Goal: Transaction & Acquisition: Purchase product/service

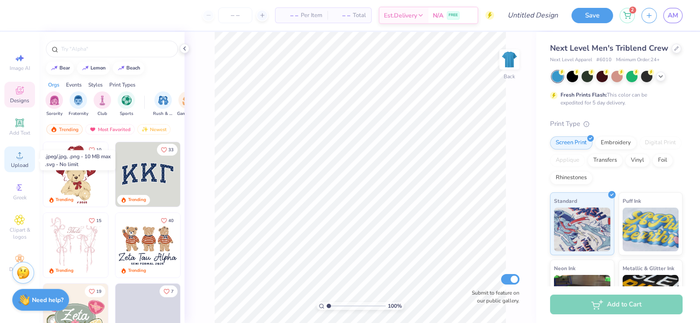
click at [21, 160] on circle at bounding box center [19, 158] width 5 height 5
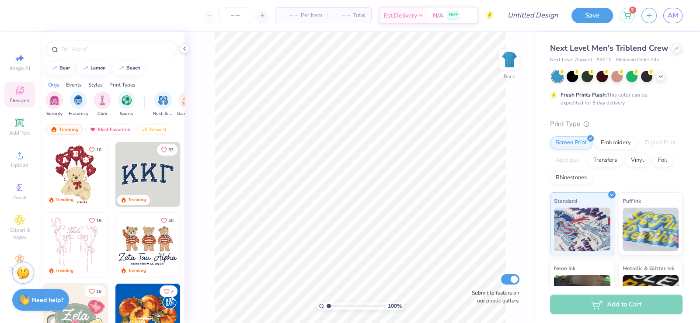
click at [18, 91] on icon at bounding box center [19, 90] width 11 height 11
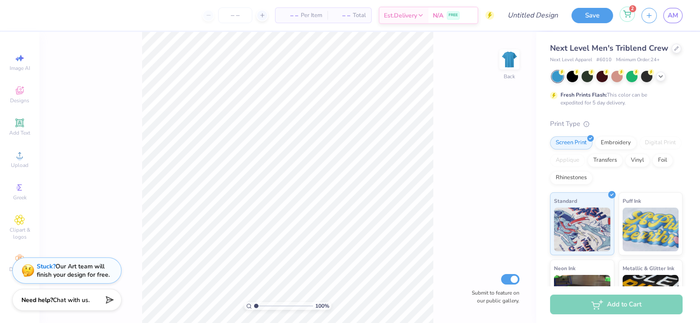
click at [626, 15] on icon at bounding box center [627, 14] width 8 height 7
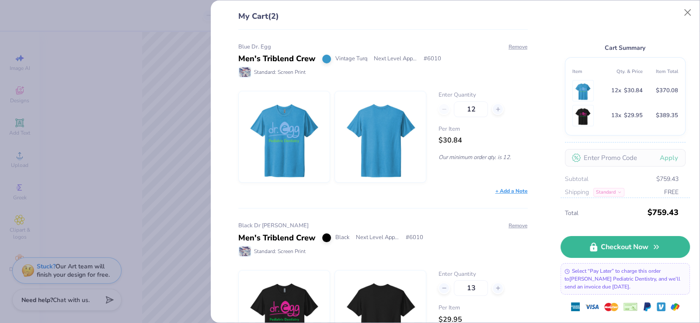
click at [440, 109] on div "12" at bounding box center [482, 110] width 89 height 16
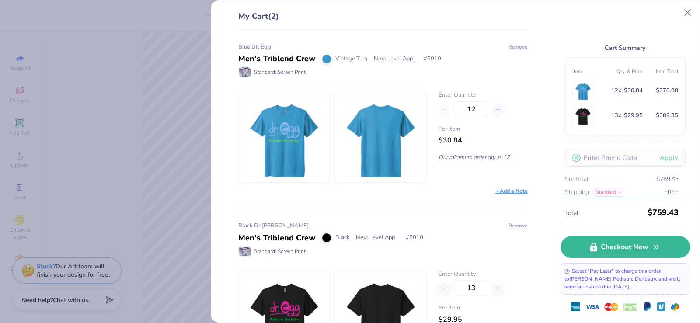
click at [370, 188] on div "+ Add a Note" at bounding box center [383, 191] width 290 height 8
click at [454, 109] on input "12" at bounding box center [471, 110] width 34 height 16
drag, startPoint x: 475, startPoint y: 107, endPoint x: 416, endPoint y: 117, distance: 59.9
click at [416, 117] on div "Enter Quantity 12 Per Item $30.84 Our minimum order qty. is 12." at bounding box center [383, 137] width 290 height 92
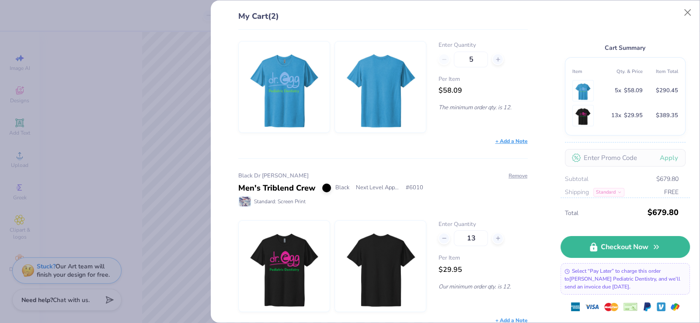
scroll to position [56, 0]
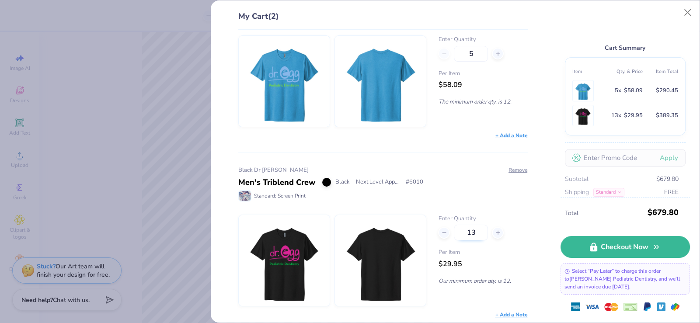
type input "12"
drag, startPoint x: 474, startPoint y: 232, endPoint x: 448, endPoint y: 226, distance: 26.6
click at [448, 226] on div "13" at bounding box center [482, 233] width 89 height 16
type input "12"
click at [492, 259] on div "Per Item $58.09" at bounding box center [482, 259] width 89 height 21
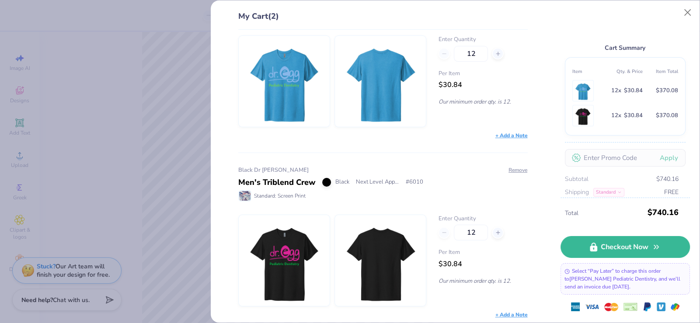
drag, startPoint x: 473, startPoint y: 50, endPoint x: 446, endPoint y: 54, distance: 27.9
click at [446, 54] on div "12" at bounding box center [482, 54] width 89 height 16
type input "12"
drag, startPoint x: 470, startPoint y: 228, endPoint x: 447, endPoint y: 230, distance: 22.9
click at [447, 230] on div "12" at bounding box center [482, 233] width 89 height 16
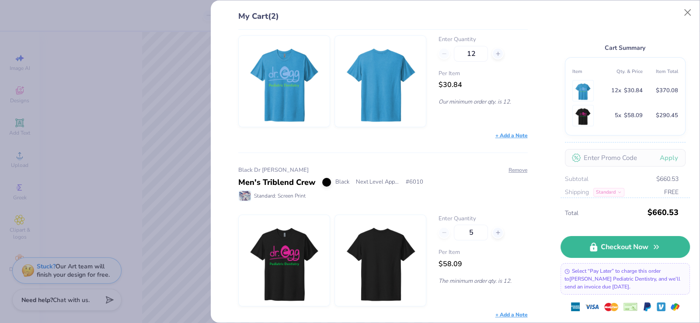
type input "12"
drag, startPoint x: 472, startPoint y: 51, endPoint x: 445, endPoint y: 52, distance: 27.1
click at [445, 52] on div "12" at bounding box center [482, 54] width 89 height 16
type input "12"
drag, startPoint x: 462, startPoint y: 229, endPoint x: 447, endPoint y: 227, distance: 14.6
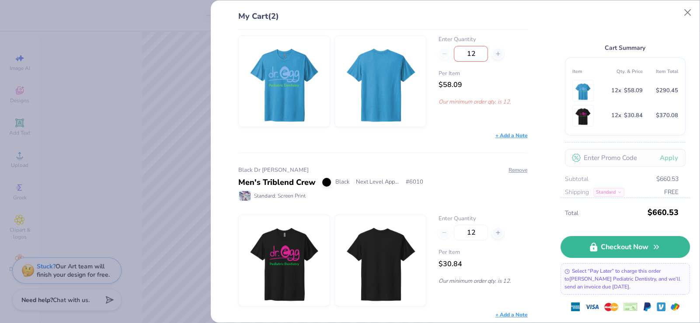
click at [447, 227] on div "12" at bounding box center [482, 233] width 89 height 16
type input "12"
